Goal: Task Accomplishment & Management: Manage account settings

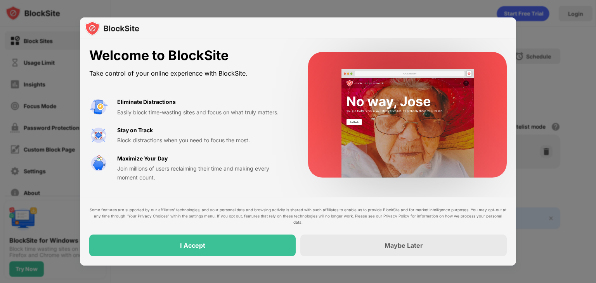
click at [219, 44] on div "Welcome to BlockSite Take control of your online experience with BlockSite. Eli…" at bounding box center [298, 114] width 436 height 153
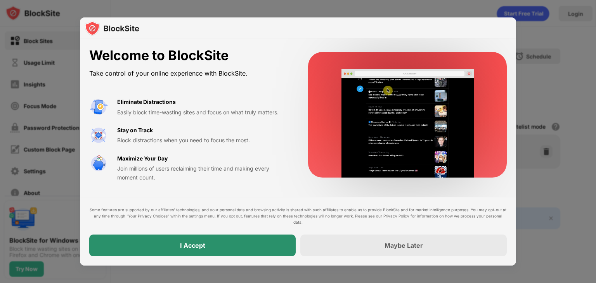
click at [223, 242] on div "I Accept" at bounding box center [192, 246] width 206 height 22
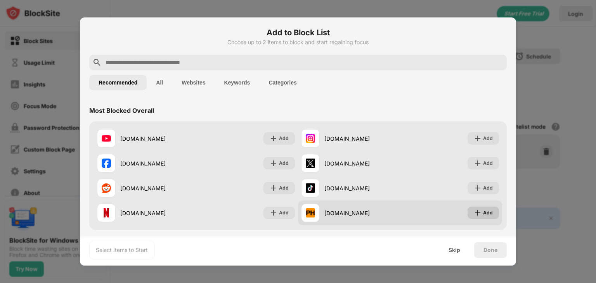
click at [474, 210] on img at bounding box center [478, 213] width 8 height 8
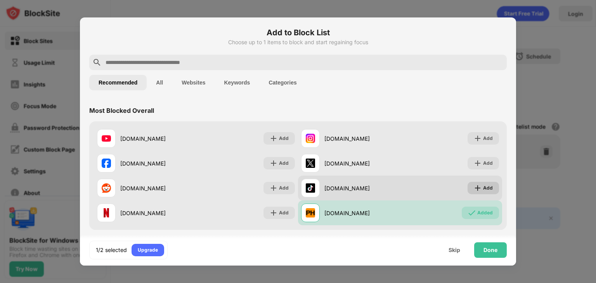
click at [476, 190] on div "Add" at bounding box center [483, 188] width 31 height 12
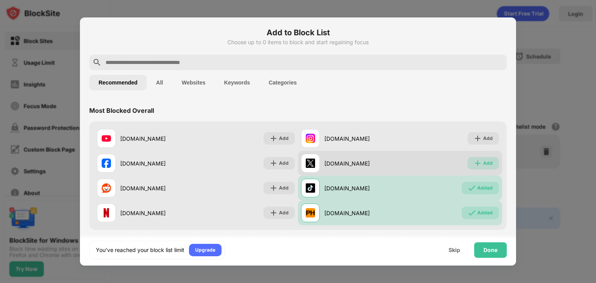
click at [483, 160] on div "Add" at bounding box center [488, 163] width 10 height 8
